Goal: Task Accomplishment & Management: Use online tool/utility

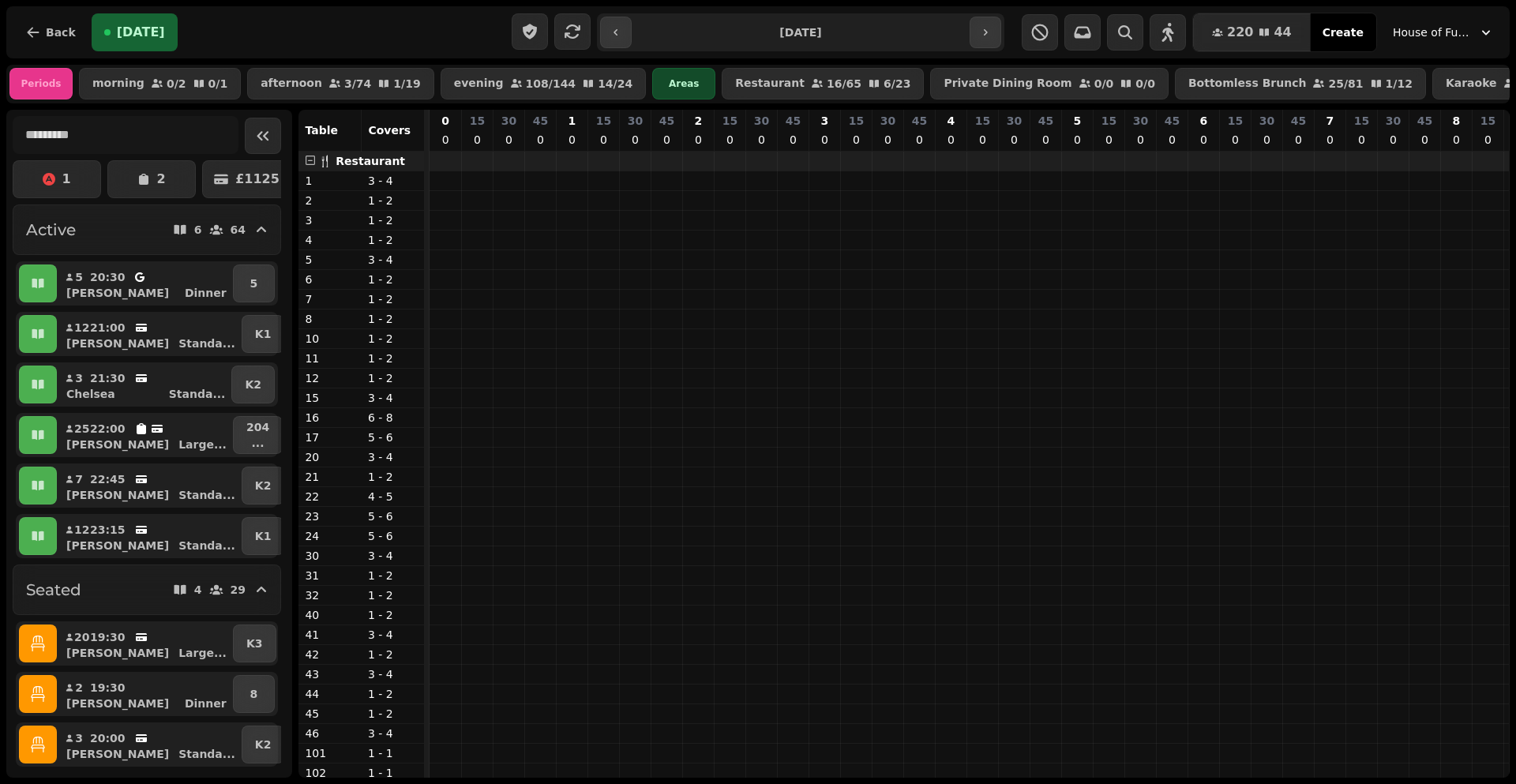
scroll to position [0, 1952]
